Goal: Navigation & Orientation: Find specific page/section

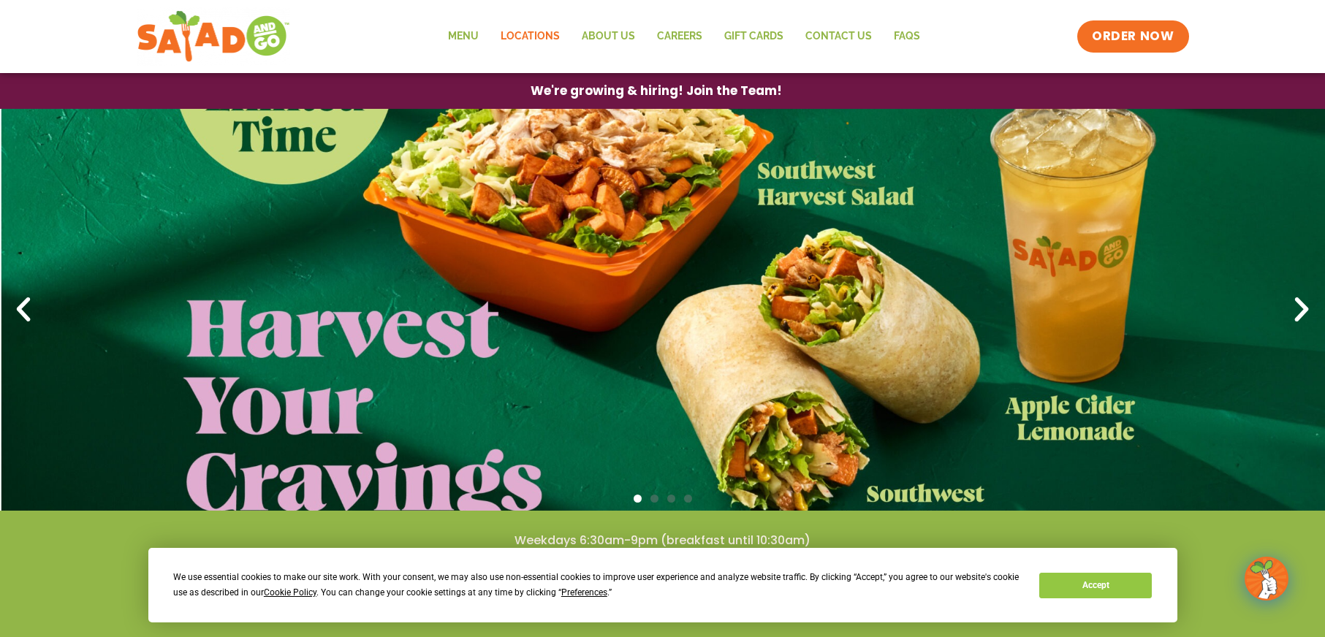
click at [524, 34] on link "Locations" at bounding box center [530, 37] width 81 height 34
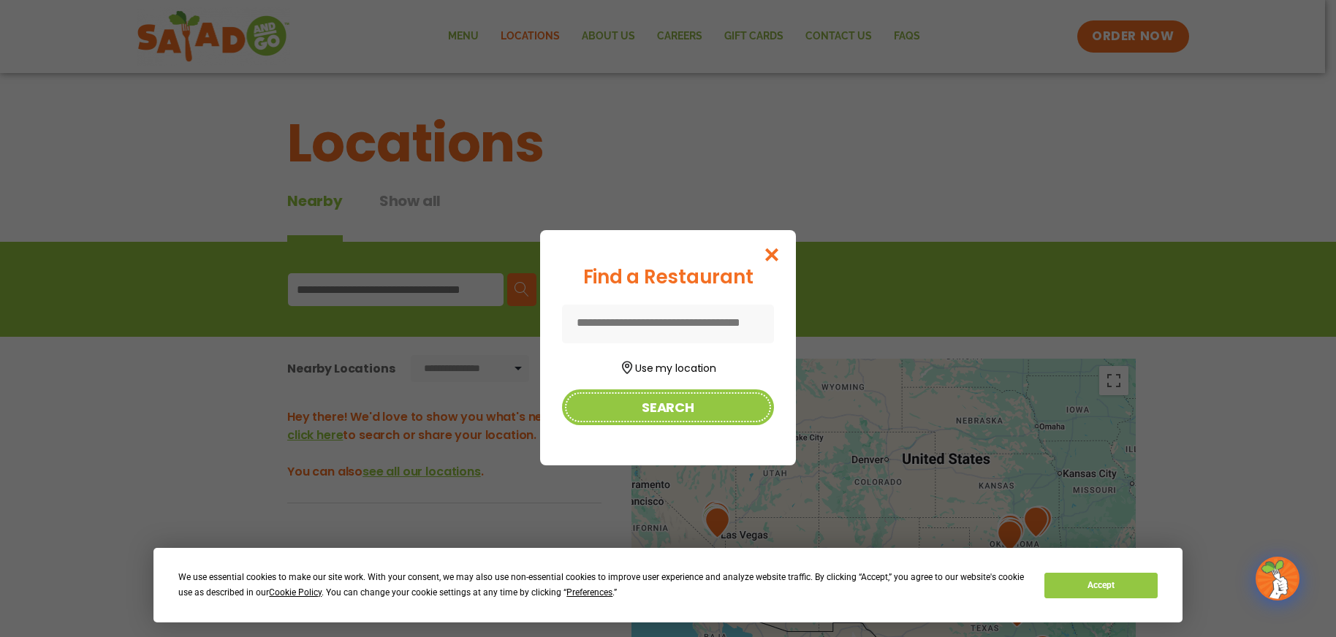
click at [661, 402] on button "Search" at bounding box center [668, 407] width 212 height 36
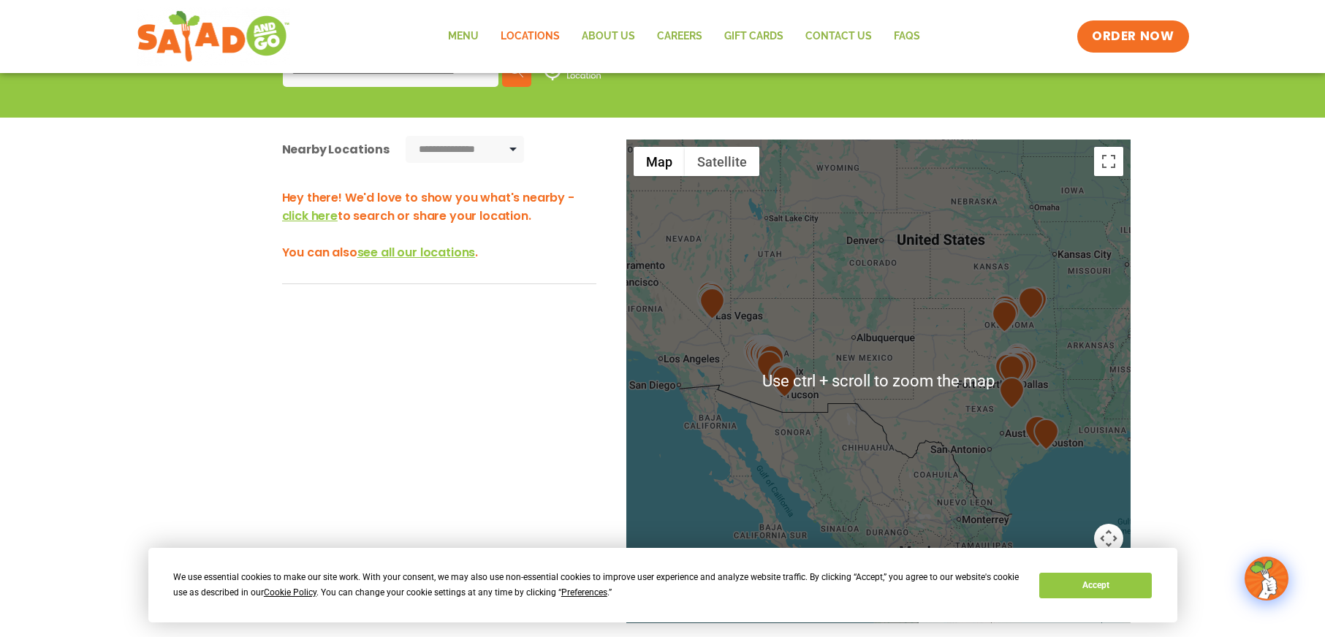
scroll to position [146, 0]
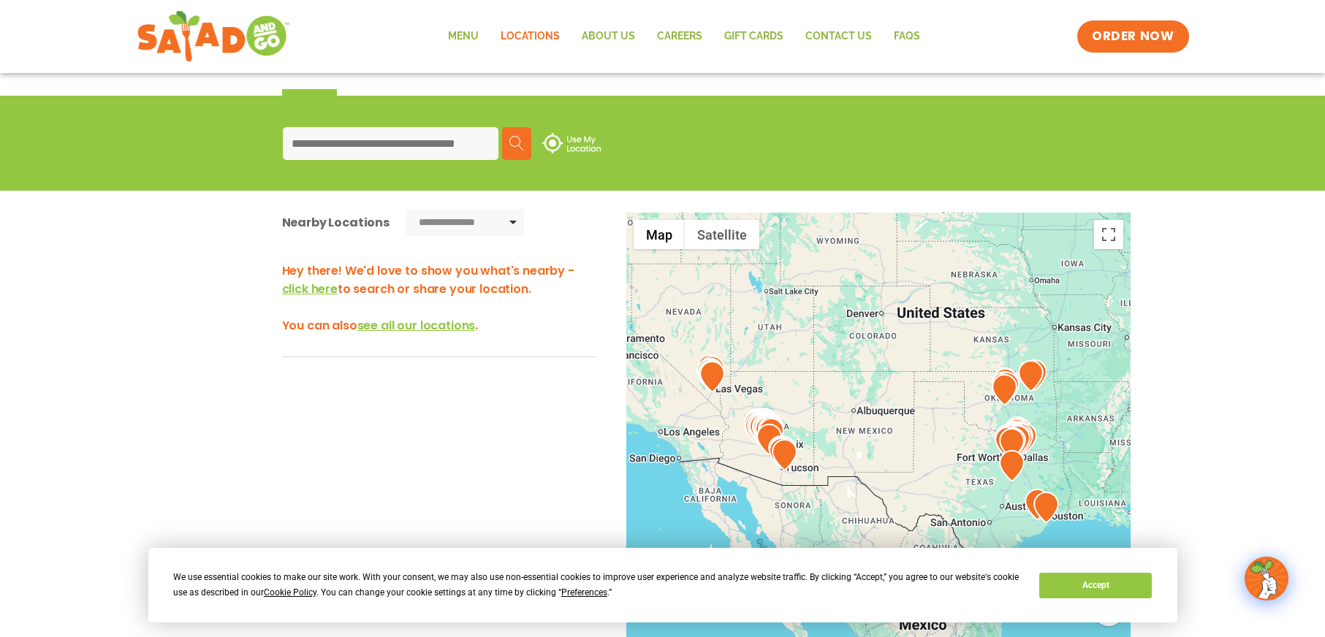
click at [374, 142] on input at bounding box center [391, 143] width 216 height 33
type input "*****"
click at [514, 137] on img at bounding box center [516, 143] width 15 height 15
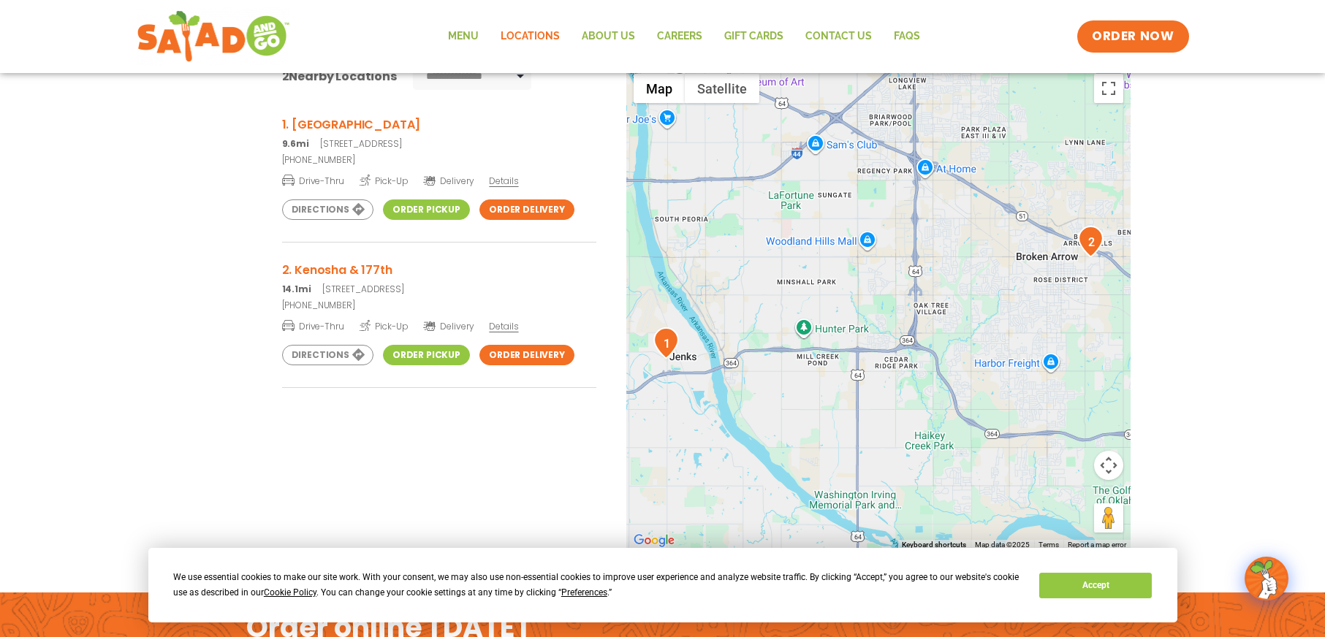
scroll to position [219, 0]
